Goal: Information Seeking & Learning: Learn about a topic

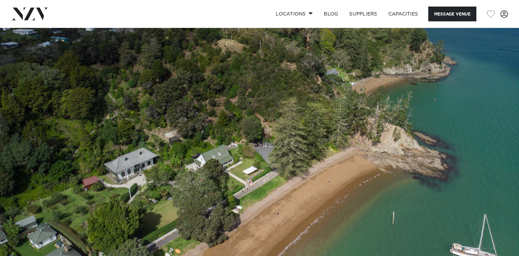
scroll to position [1, 0]
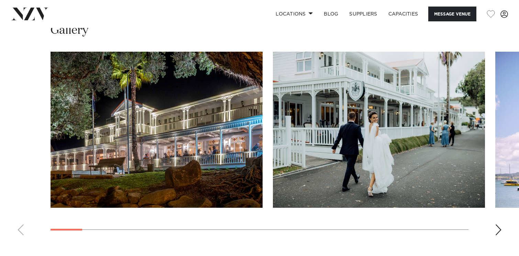
scroll to position [702, 0]
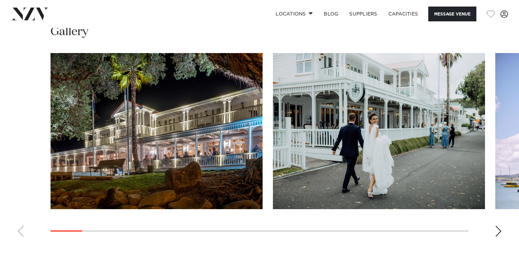
click at [498, 228] on div "Next slide" at bounding box center [498, 230] width 7 height 11
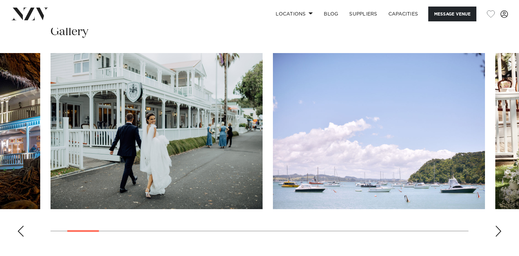
click at [498, 228] on div "Next slide" at bounding box center [498, 230] width 7 height 11
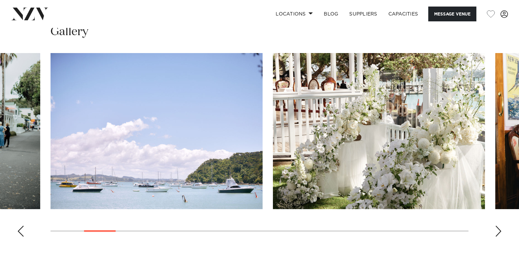
scroll to position [683, 0]
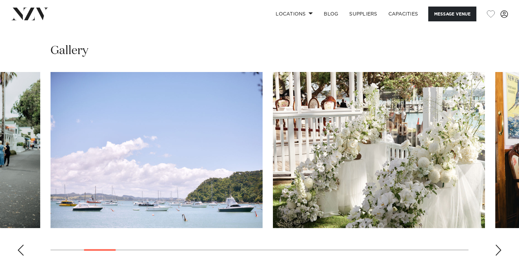
click at [453, 161] on img "4 / 25" at bounding box center [379, 150] width 212 height 156
